Goal: Browse casually

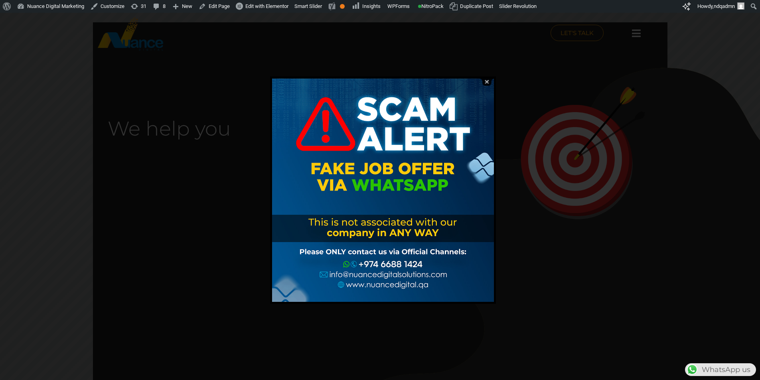
click at [486, 82] on img at bounding box center [486, 82] width 15 height 8
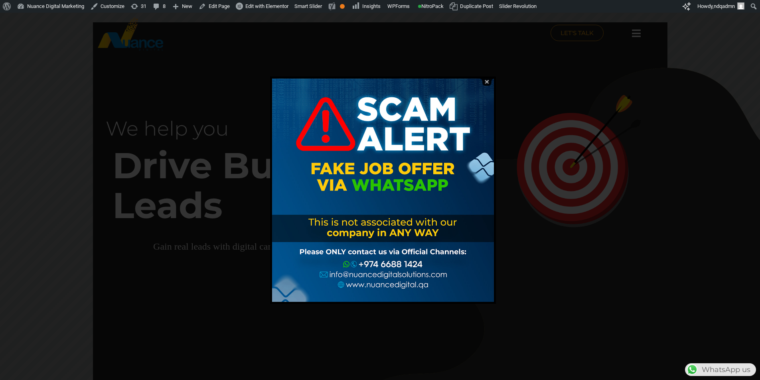
click at [488, 83] on img at bounding box center [486, 82] width 15 height 8
